Goal: Transaction & Acquisition: Purchase product/service

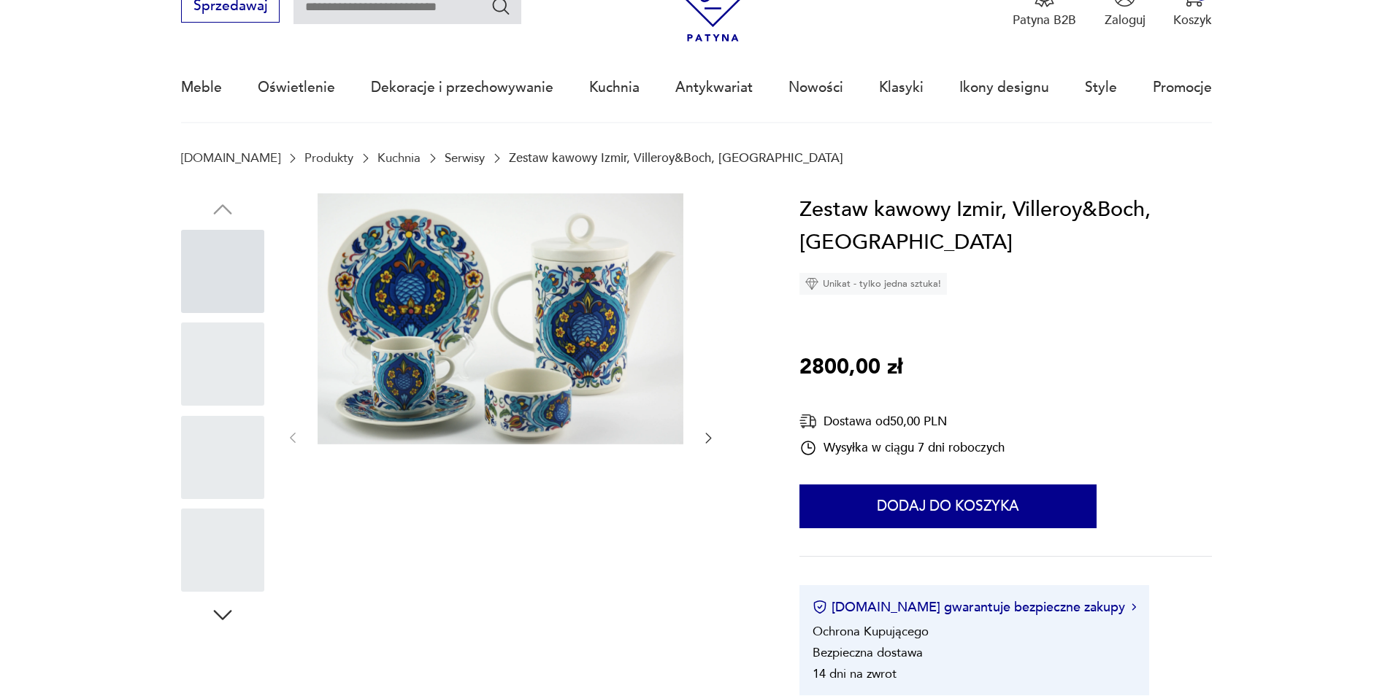
click at [706, 437] on icon "button" at bounding box center [708, 438] width 15 height 15
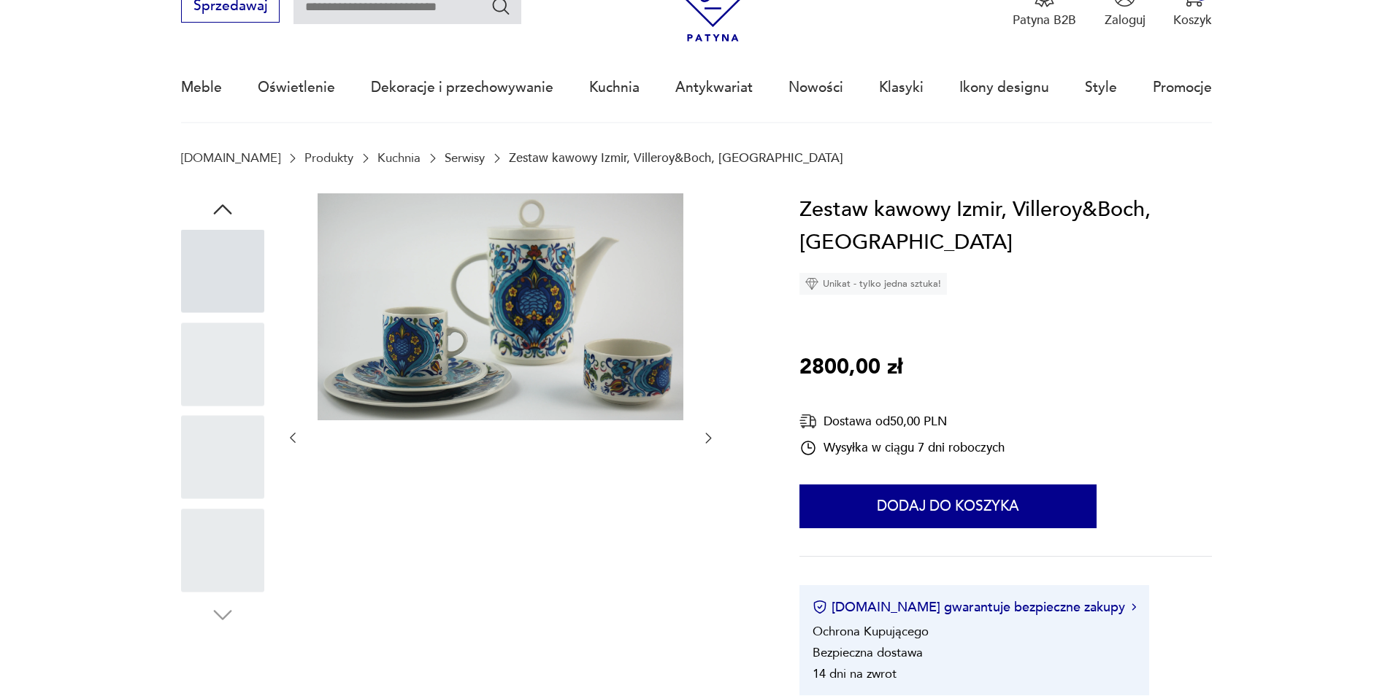
click at [706, 437] on icon "button" at bounding box center [708, 438] width 15 height 15
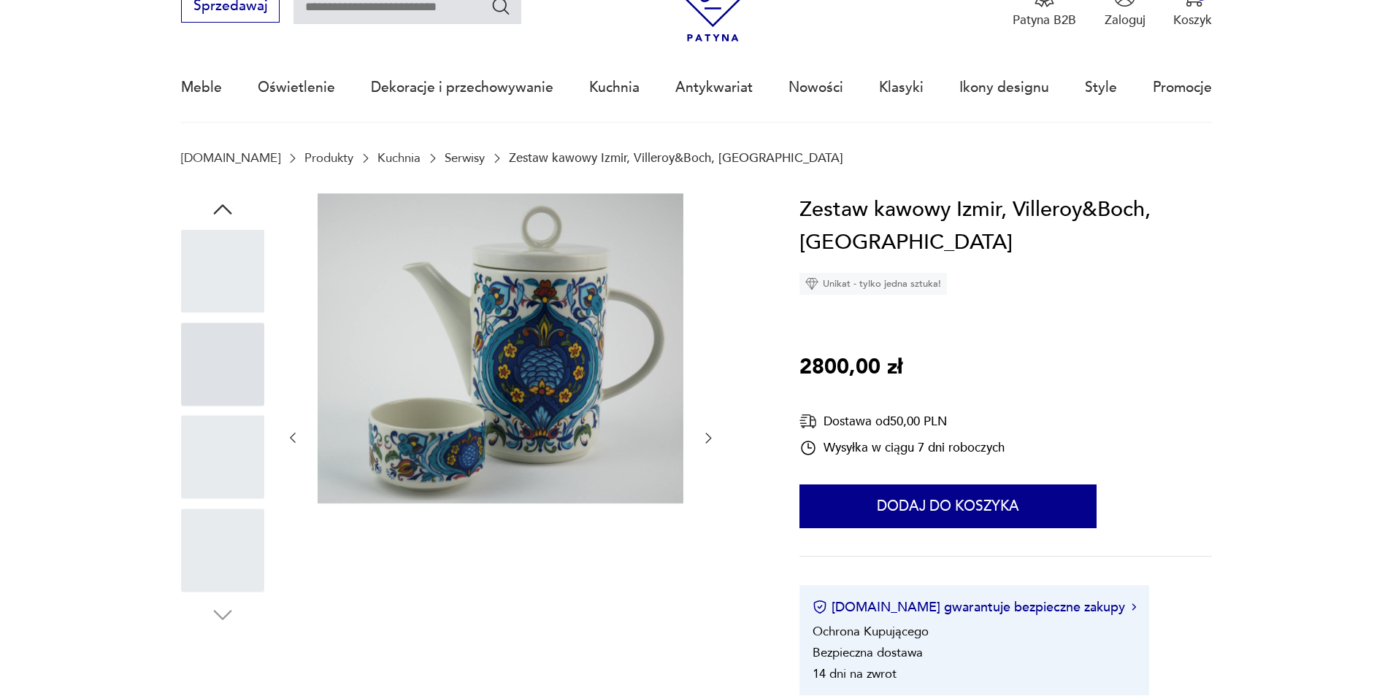
click at [706, 437] on icon "button" at bounding box center [708, 438] width 15 height 15
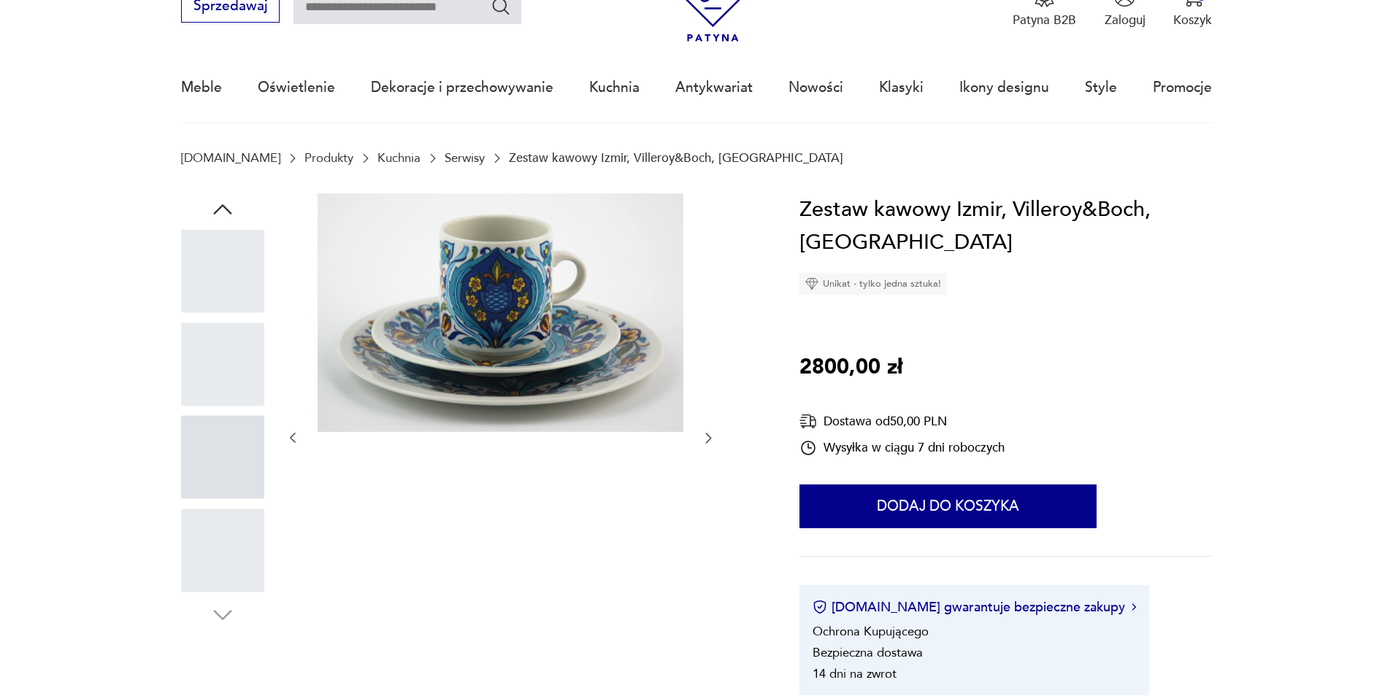
click at [212, 444] on div at bounding box center [222, 457] width 83 height 83
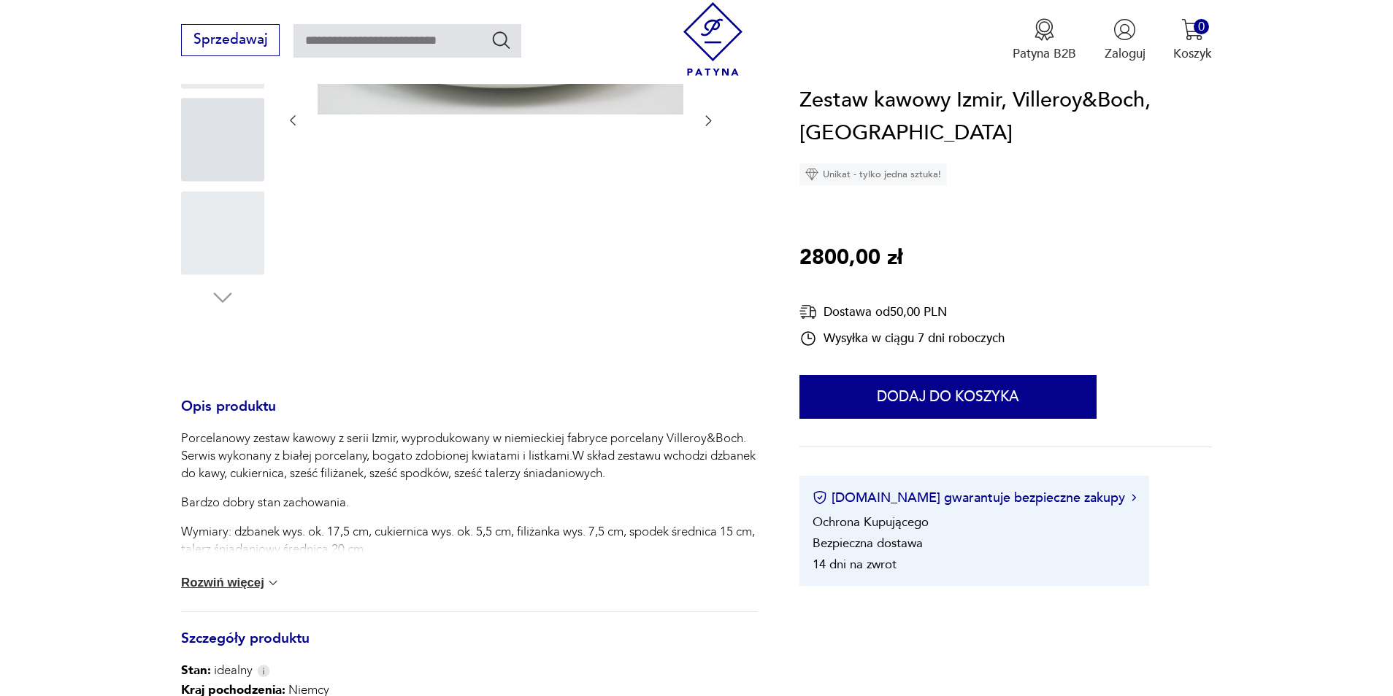
scroll to position [438, 0]
